Goal: Navigation & Orientation: Understand site structure

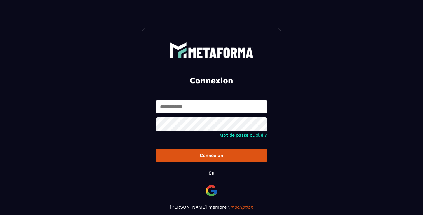
type input "**********"
click at [201, 159] on button "Connexion" at bounding box center [211, 155] width 111 height 13
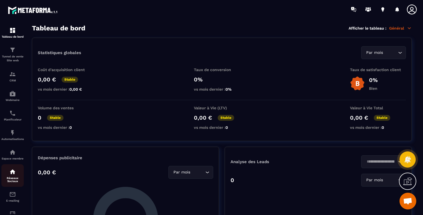
click at [13, 177] on div "Réseaux Sociaux" at bounding box center [12, 176] width 22 height 14
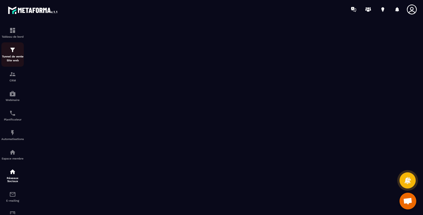
click at [15, 53] on img at bounding box center [12, 50] width 7 height 7
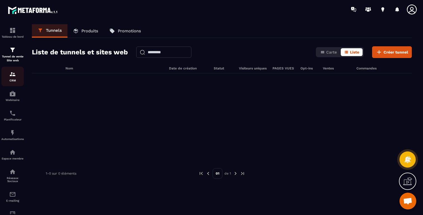
click at [12, 77] on img at bounding box center [12, 74] width 7 height 7
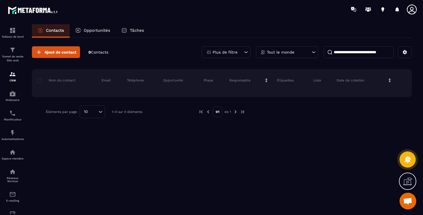
click at [91, 31] on p "Opportunités" at bounding box center [97, 30] width 27 height 5
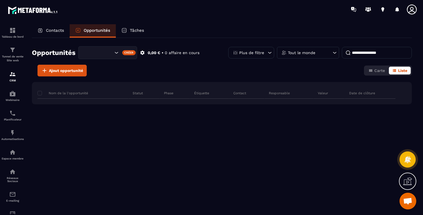
click at [135, 33] on div "Tâches" at bounding box center [133, 30] width 34 height 13
